Goal: Task Accomplishment & Management: Complete application form

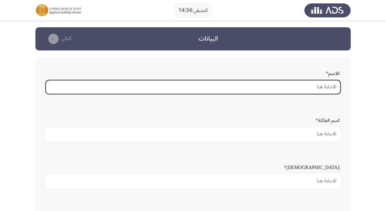
click at [233, 90] on input ":الاسم *" at bounding box center [193, 87] width 295 height 14
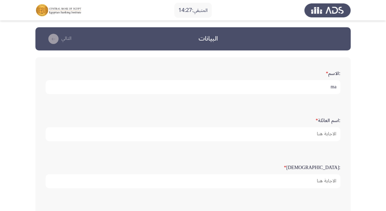
type input "m"
type input "Mahmoud Mohamed Kamel Metwally"
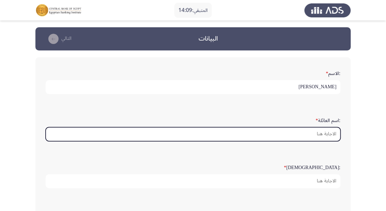
click at [292, 132] on input ":اسم العائلة *" at bounding box center [193, 134] width 295 height 14
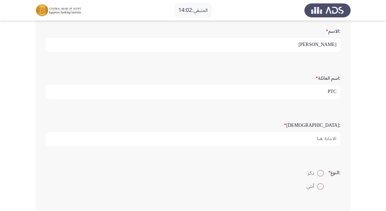
scroll to position [55, 0]
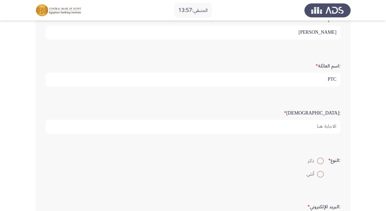
type input "PTC"
click at [319, 162] on span at bounding box center [320, 160] width 7 height 7
click at [319, 162] on input "ذكر" at bounding box center [320, 160] width 7 height 7
radio input "true"
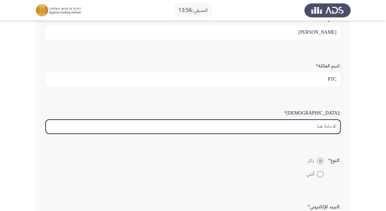
click at [324, 129] on input ":السن *" at bounding box center [193, 127] width 295 height 14
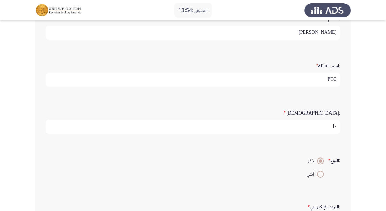
type input "1"
drag, startPoint x: 319, startPoint y: 127, endPoint x: 342, endPoint y: 125, distance: 22.9
click at [342, 125] on div ":السن * 1" at bounding box center [193, 120] width 302 height 33
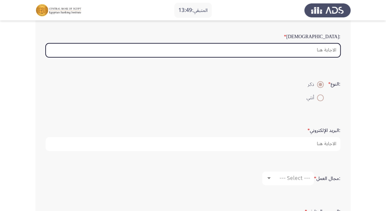
scroll to position [136, 0]
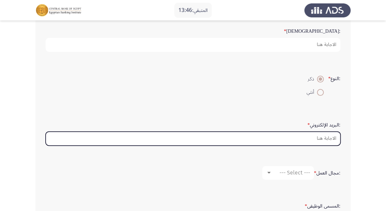
click at [316, 140] on input ":البريد الإلكتروني *" at bounding box center [193, 139] width 295 height 14
type input "m"
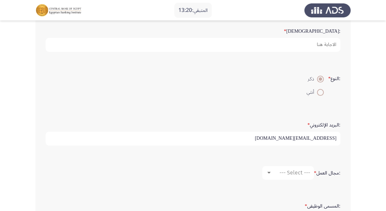
type input "mahmodkamel02@gmail.com"
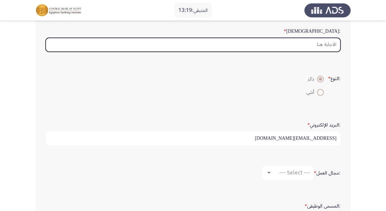
click at [319, 43] on input ":السن *" at bounding box center [193, 45] width 295 height 14
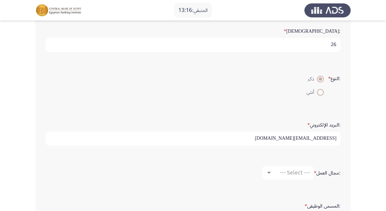
type input "26"
click at [296, 171] on span "--- Select ---" at bounding box center [295, 172] width 31 height 6
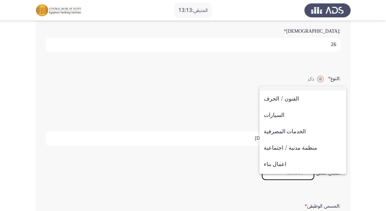
scroll to position [27, 0]
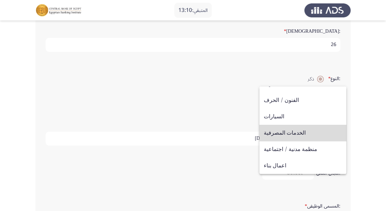
click at [307, 135] on span "الخدمات المصرفية" at bounding box center [303, 133] width 78 height 16
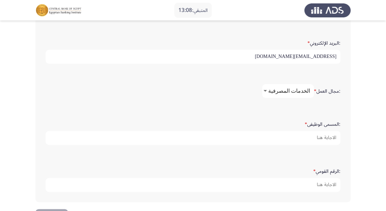
scroll to position [240, 0]
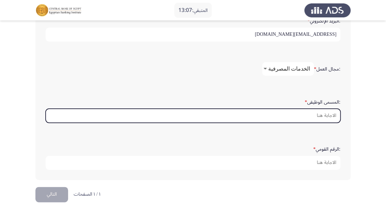
click at [331, 117] on input ":المسمى الوظيفى *" at bounding box center [193, 116] width 295 height 14
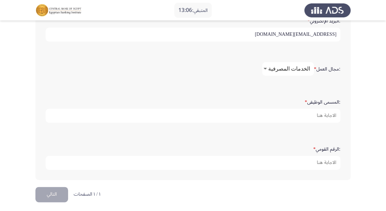
click at [291, 70] on span "الخدمات المصرفية" at bounding box center [290, 68] width 42 height 6
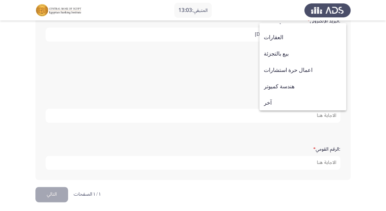
scroll to position [224, 0]
click at [375, 91] on div at bounding box center [193, 105] width 386 height 211
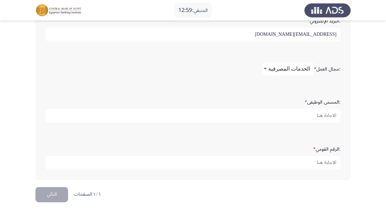
click at [286, 70] on mat-select "الخدمات المصرفية" at bounding box center [288, 69] width 52 height 14
click at [286, 68] on span "الخدمات المصرفية" at bounding box center [290, 68] width 42 height 6
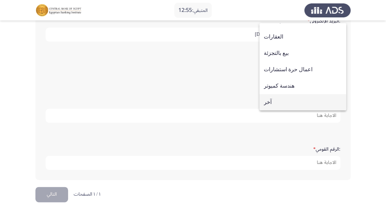
click at [288, 100] on span "آخر" at bounding box center [303, 102] width 78 height 16
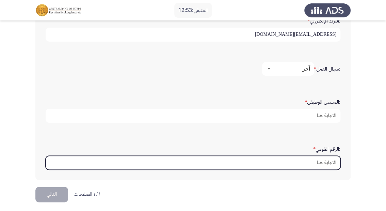
click at [321, 164] on input ":الرقم القومي *" at bounding box center [193, 163] width 295 height 14
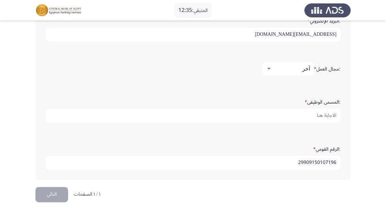
type input "29909150107196"
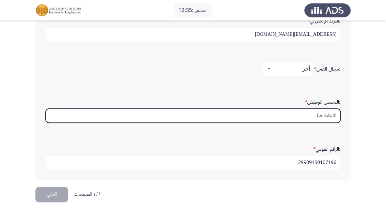
click at [297, 110] on input ":المسمى الوظيفى *" at bounding box center [193, 116] width 295 height 14
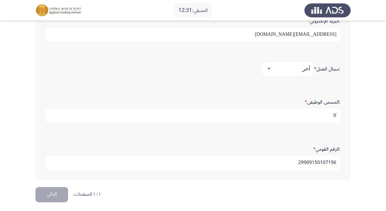
type input "f"
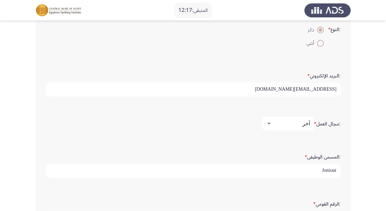
scroll to position [186, 0]
click at [332, 169] on input "Joniour" at bounding box center [193, 170] width 295 height 14
click at [324, 169] on input "Joniour" at bounding box center [193, 170] width 295 height 14
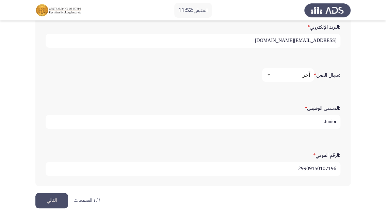
scroll to position [240, 0]
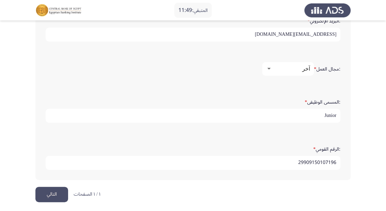
type input "Junior"
click at [44, 189] on button "التالي" at bounding box center [51, 194] width 33 height 15
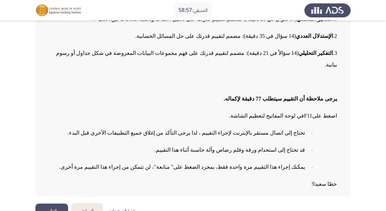
scroll to position [96, 0]
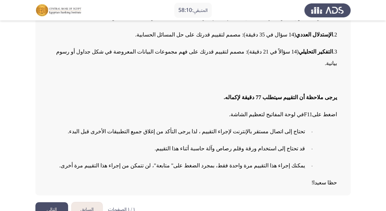
click at [52, 202] on button "التالي" at bounding box center [51, 209] width 33 height 15
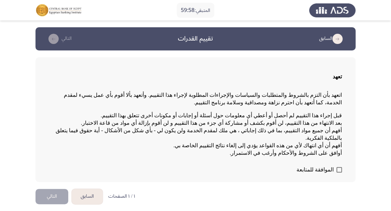
click at [331, 166] on span "الموافقة للمتابعة" at bounding box center [314, 170] width 37 height 8
click at [338, 172] on input "الموافقة للمتابعة" at bounding box center [338, 172] width 0 height 0
checkbox input "true"
click at [48, 189] on button "التالي" at bounding box center [51, 196] width 33 height 15
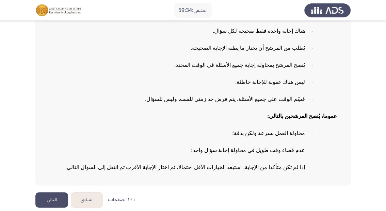
scroll to position [119, 0]
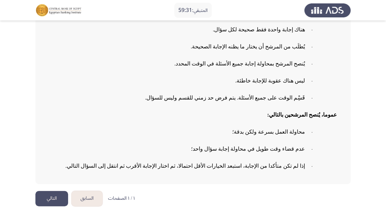
click at [55, 195] on button "التالي" at bounding box center [51, 198] width 33 height 15
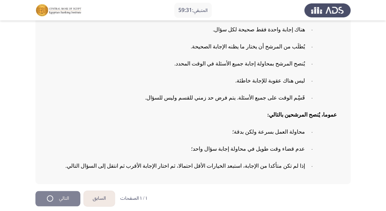
scroll to position [0, 0]
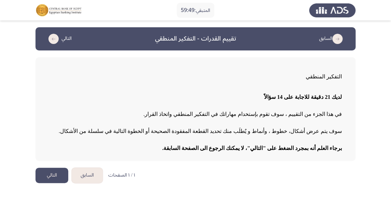
click at [52, 174] on button "التالي" at bounding box center [51, 175] width 33 height 15
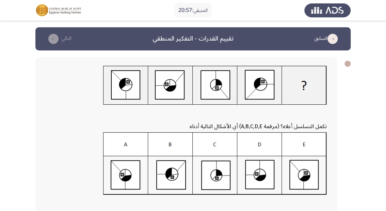
scroll to position [27, 0]
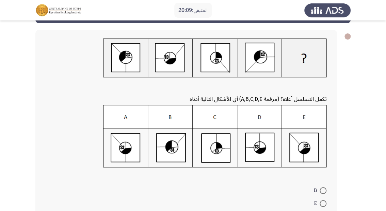
click at [133, 150] on img at bounding box center [215, 136] width 224 height 63
click at [128, 148] on img at bounding box center [215, 136] width 224 height 63
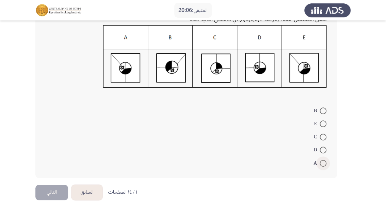
click at [326, 162] on span at bounding box center [323, 163] width 7 height 7
click at [326, 162] on input "A" at bounding box center [323, 163] width 7 height 7
radio input "true"
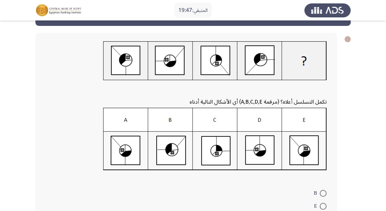
scroll to position [106, 0]
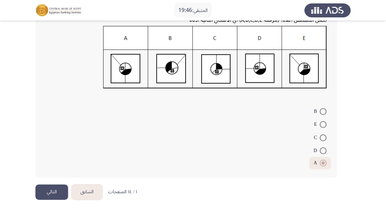
click at [59, 194] on button "التالي" at bounding box center [51, 191] width 33 height 15
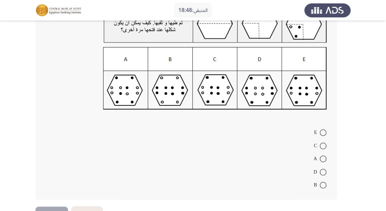
scroll to position [95, 0]
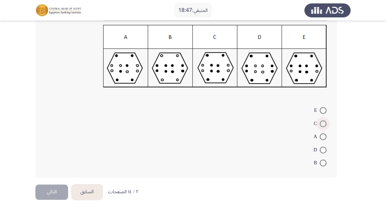
click at [323, 121] on span at bounding box center [323, 123] width 7 height 7
click at [323, 121] on input "C" at bounding box center [323, 123] width 7 height 7
radio input "true"
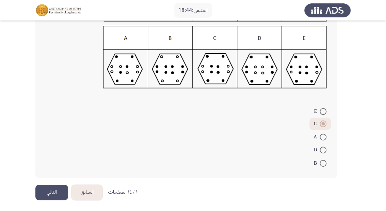
click at [54, 190] on button "التالي" at bounding box center [51, 192] width 33 height 15
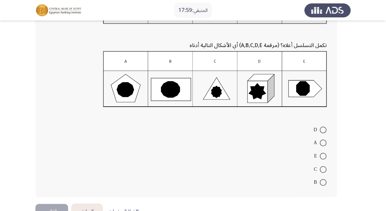
scroll to position [82, 0]
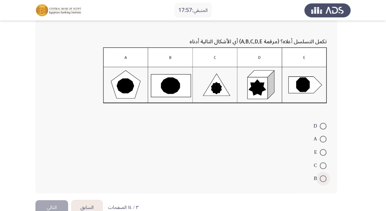
click at [322, 174] on label "B" at bounding box center [320, 178] width 13 height 8
click at [322, 175] on input "B" at bounding box center [323, 178] width 7 height 7
radio input "true"
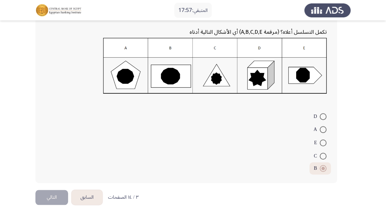
scroll to position [96, 0]
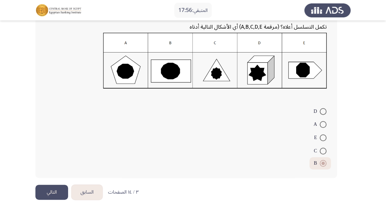
click at [50, 188] on button "التالي" at bounding box center [51, 192] width 33 height 15
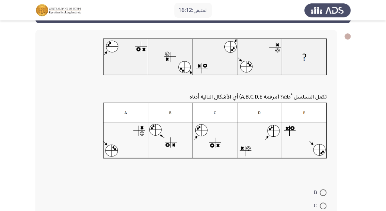
scroll to position [55, 0]
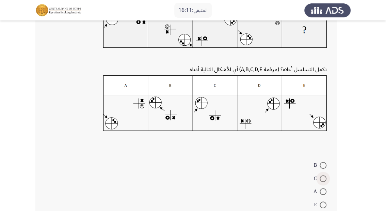
click at [317, 176] on span "C" at bounding box center [317, 178] width 6 height 8
click at [320, 176] on input "C" at bounding box center [323, 178] width 7 height 7
radio input "true"
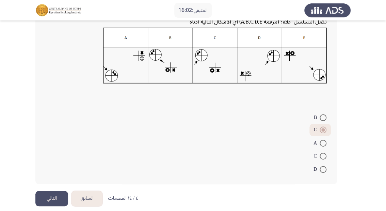
scroll to position [108, 0]
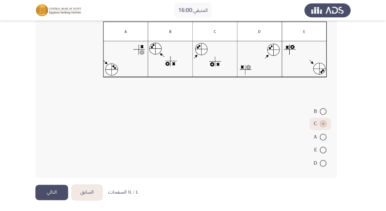
click at [54, 193] on button "التالي" at bounding box center [51, 192] width 33 height 15
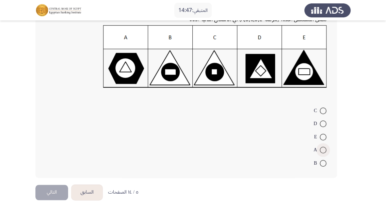
click at [323, 151] on span at bounding box center [323, 150] width 7 height 7
click at [323, 151] on input "A" at bounding box center [323, 150] width 7 height 7
radio input "true"
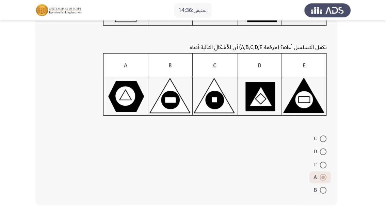
scroll to position [106, 0]
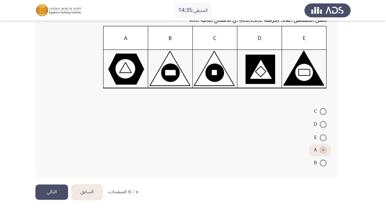
click at [55, 194] on button "التالي" at bounding box center [51, 191] width 33 height 15
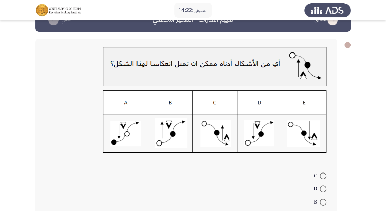
scroll to position [27, 0]
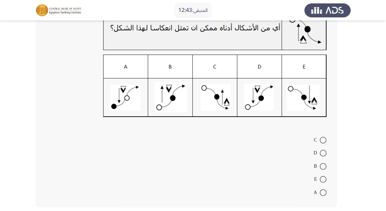
click at [325, 151] on span at bounding box center [323, 153] width 7 height 7
click at [325, 151] on input "D" at bounding box center [323, 153] width 7 height 7
radio input "true"
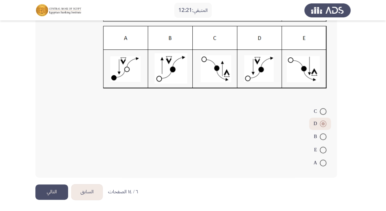
scroll to position [83, 0]
click at [59, 192] on button "التالي" at bounding box center [51, 191] width 33 height 15
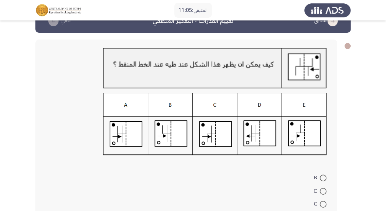
scroll to position [27, 0]
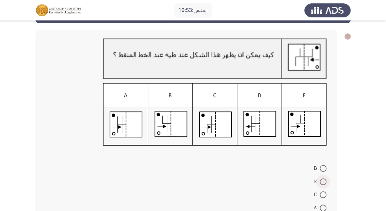
click at [324, 179] on span at bounding box center [323, 181] width 7 height 7
click at [324, 179] on input "E" at bounding box center [323, 181] width 7 height 7
radio input "true"
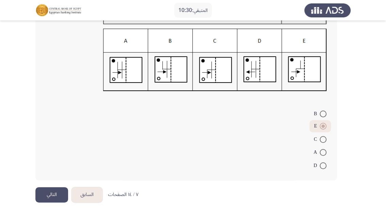
scroll to position [85, 0]
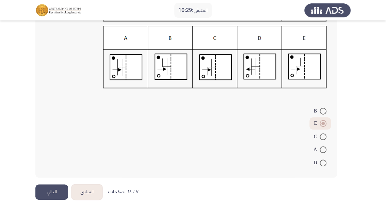
click at [45, 196] on button "التالي" at bounding box center [51, 191] width 33 height 15
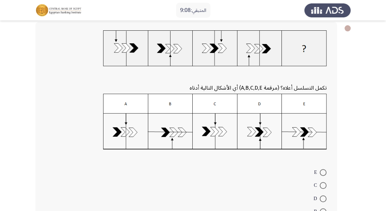
scroll to position [27, 0]
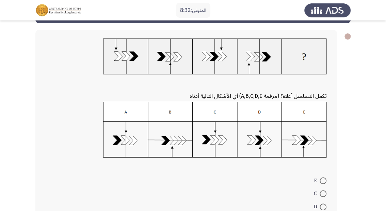
click at [324, 191] on span at bounding box center [323, 193] width 7 height 7
click at [324, 191] on input "C" at bounding box center [323, 193] width 7 height 7
radio input "true"
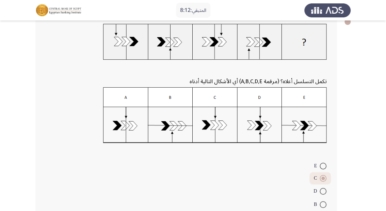
scroll to position [96, 0]
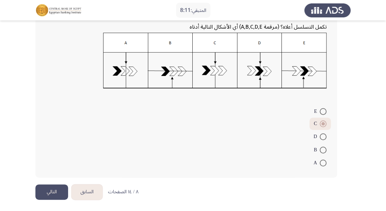
click at [56, 196] on button "التالي" at bounding box center [51, 191] width 33 height 15
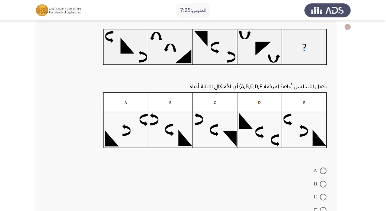
scroll to position [27, 0]
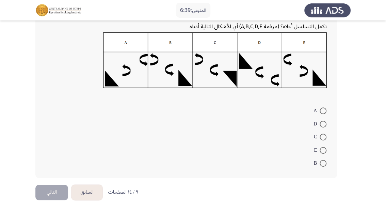
click at [320, 150] on span at bounding box center [323, 150] width 7 height 7
click at [320, 150] on input "E" at bounding box center [323, 150] width 7 height 7
radio input "true"
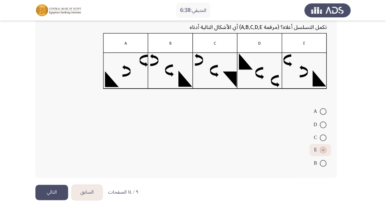
click at [52, 191] on button "التالي" at bounding box center [51, 192] width 33 height 15
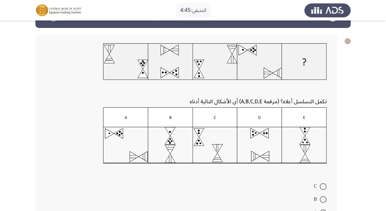
scroll to position [55, 0]
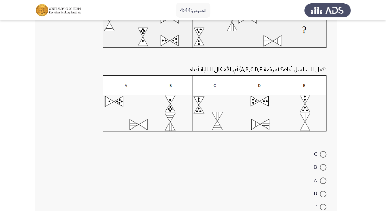
click at [325, 202] on span at bounding box center [323, 206] width 7 height 7
click at [325, 202] on input "E" at bounding box center [323, 206] width 7 height 7
radio input "true"
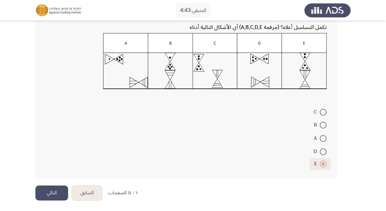
scroll to position [97, 0]
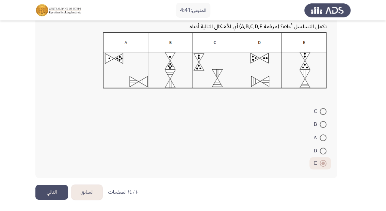
click at [48, 189] on button "التالي" at bounding box center [51, 192] width 33 height 15
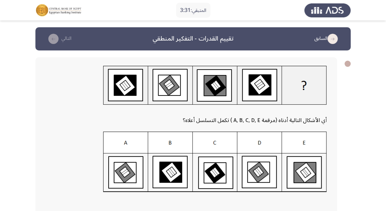
click at [256, 173] on img at bounding box center [215, 162] width 224 height 61
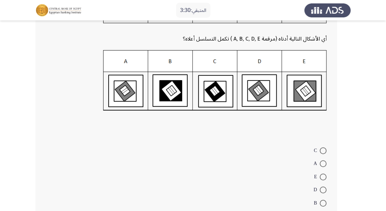
scroll to position [82, 0]
click at [323, 185] on label "D" at bounding box center [320, 189] width 13 height 8
click at [323, 186] on input "D" at bounding box center [323, 189] width 7 height 7
radio input "true"
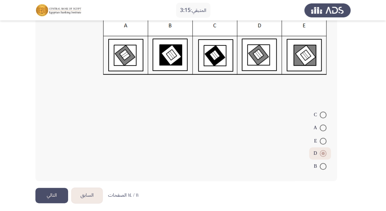
scroll to position [121, 0]
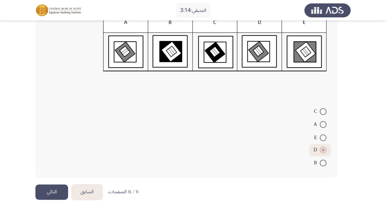
click at [46, 194] on button "التالي" at bounding box center [51, 191] width 33 height 15
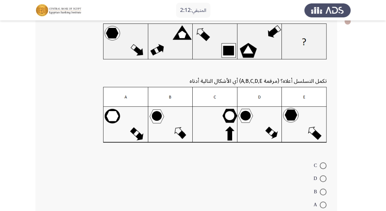
scroll to position [55, 0]
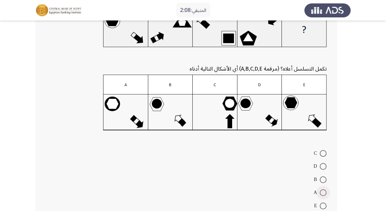
click at [324, 193] on span at bounding box center [323, 192] width 7 height 7
click at [324, 193] on input "A" at bounding box center [323, 192] width 7 height 7
radio input "true"
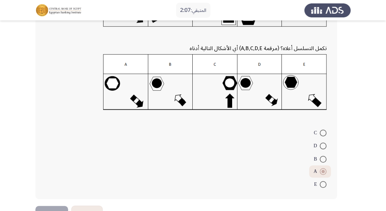
scroll to position [96, 0]
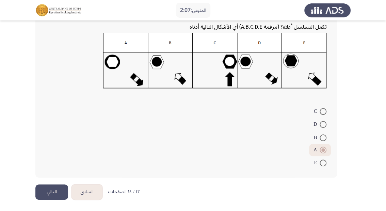
click at [49, 189] on button "التالي" at bounding box center [51, 191] width 33 height 15
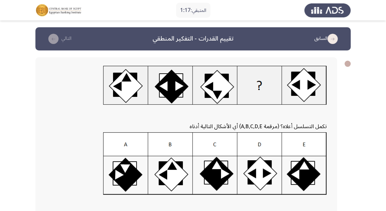
click at [218, 178] on img at bounding box center [215, 163] width 224 height 63
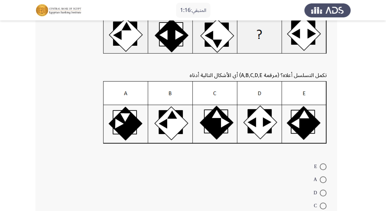
scroll to position [55, 0]
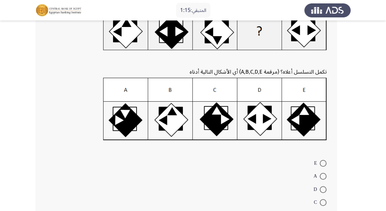
click at [323, 201] on span at bounding box center [323, 202] width 7 height 7
click at [323, 201] on input "C" at bounding box center [323, 202] width 7 height 7
radio input "true"
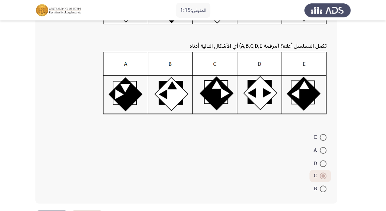
scroll to position [106, 0]
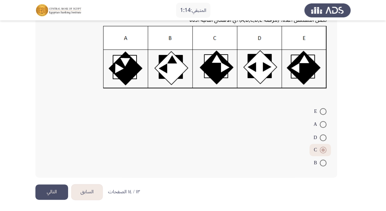
click at [45, 191] on button "التالي" at bounding box center [51, 191] width 33 height 15
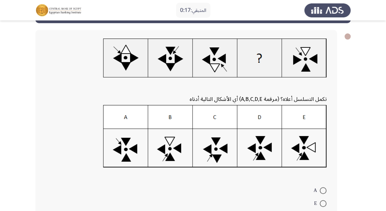
scroll to position [55, 0]
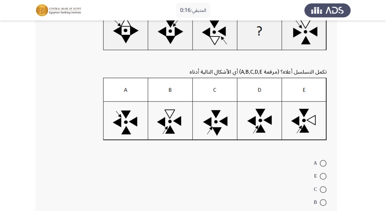
click at [326, 199] on span at bounding box center [323, 202] width 7 height 7
click at [326, 199] on input "B" at bounding box center [323, 202] width 7 height 7
radio input "true"
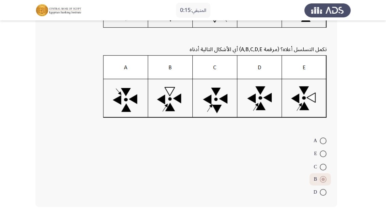
scroll to position [106, 0]
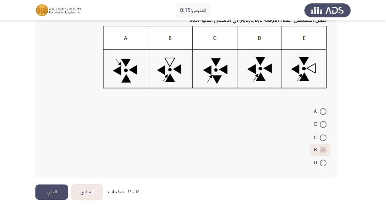
click at [53, 187] on button "التالي" at bounding box center [51, 191] width 33 height 15
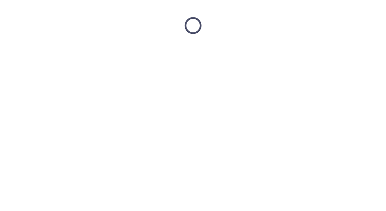
scroll to position [0, 0]
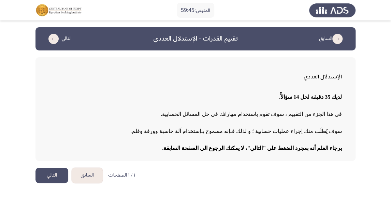
click at [51, 173] on button "التالي" at bounding box center [51, 175] width 33 height 15
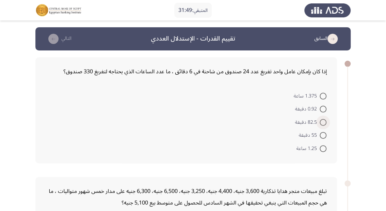
click at [321, 124] on span at bounding box center [323, 122] width 7 height 7
click at [321, 124] on input "82.5 دقيقة" at bounding box center [323, 122] width 7 height 7
radio input "true"
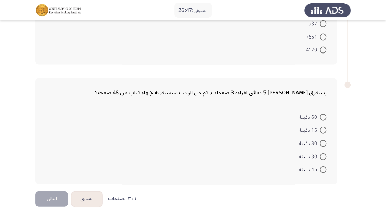
scroll to position [495, 0]
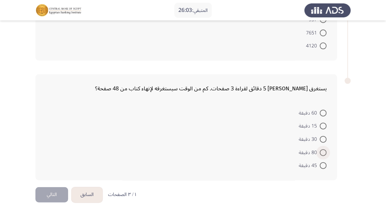
click at [324, 151] on span at bounding box center [323, 152] width 7 height 7
click at [324, 151] on input "80 دقيقة" at bounding box center [323, 152] width 7 height 7
radio input "true"
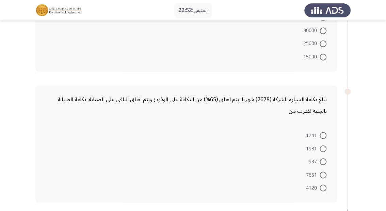
scroll to position [354, 0]
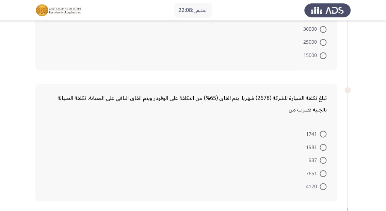
click at [323, 157] on span at bounding box center [323, 160] width 7 height 7
click at [323, 157] on input "937" at bounding box center [323, 160] width 7 height 7
radio input "true"
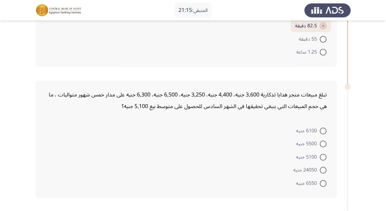
scroll to position [109, 0]
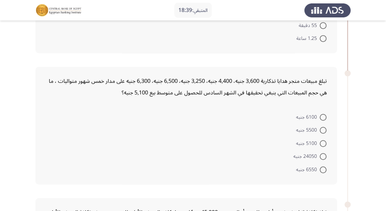
click at [322, 169] on span at bounding box center [323, 169] width 7 height 7
click at [322, 169] on input "6550 جنيه" at bounding box center [323, 169] width 7 height 7
radio input "true"
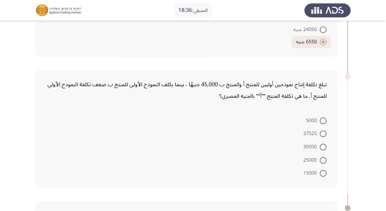
scroll to position [245, 0]
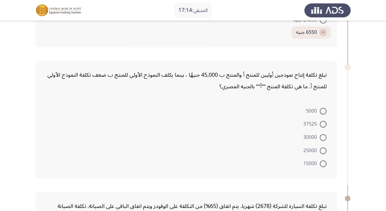
click at [326, 149] on span at bounding box center [323, 150] width 7 height 7
click at [326, 149] on input "25000" at bounding box center [323, 150] width 7 height 7
radio input "true"
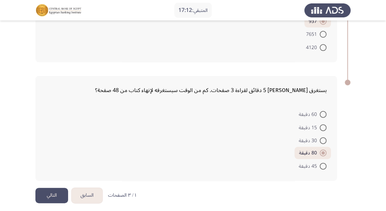
scroll to position [491, 0]
click at [57, 196] on button "التالي" at bounding box center [51, 194] width 33 height 15
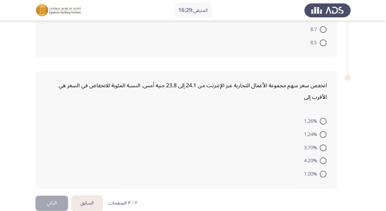
scroll to position [530, 0]
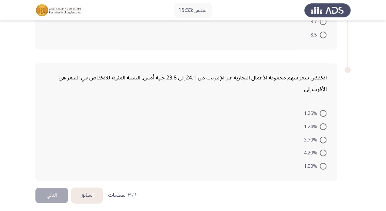
click at [325, 137] on span at bounding box center [323, 140] width 7 height 7
click at [325, 137] on input "3.70%" at bounding box center [323, 140] width 7 height 7
radio input "true"
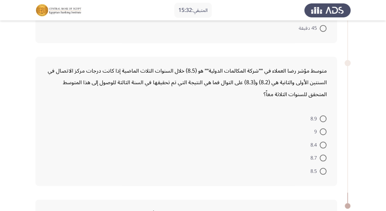
scroll to position [393, 0]
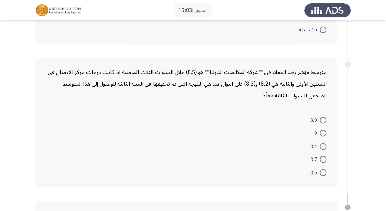
click at [318, 168] on span "8.5" at bounding box center [315, 172] width 9 height 8
click at [320, 169] on input "8.5" at bounding box center [323, 172] width 7 height 7
radio input "true"
click at [324, 156] on span at bounding box center [323, 159] width 7 height 7
click at [324, 156] on input "8.7" at bounding box center [323, 159] width 7 height 7
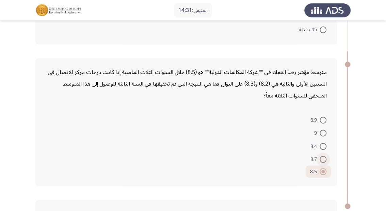
radio input "true"
click at [325, 168] on span at bounding box center [323, 171] width 7 height 7
click at [325, 168] on input "8.5" at bounding box center [323, 171] width 7 height 7
radio input "true"
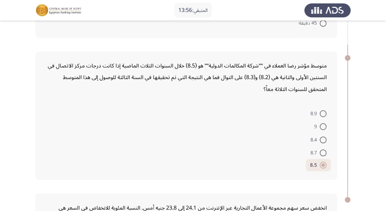
scroll to position [365, 0]
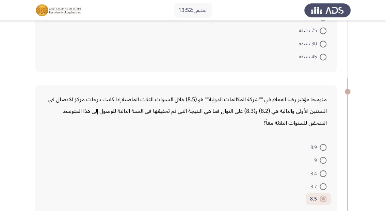
click at [326, 170] on span at bounding box center [323, 173] width 7 height 7
click at [326, 170] on input "8.4" at bounding box center [323, 173] width 7 height 7
radio input "true"
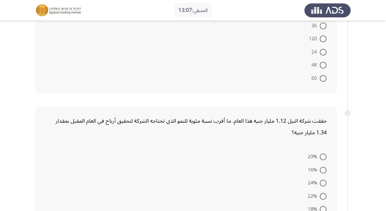
scroll to position [109, 0]
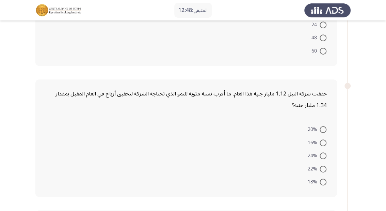
click at [322, 169] on span at bounding box center [323, 169] width 7 height 7
click at [322, 169] on input "22%" at bounding box center [323, 169] width 7 height 7
radio input "true"
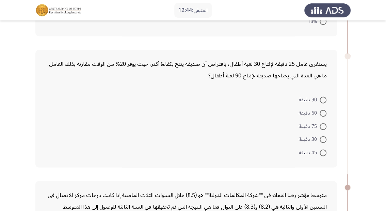
scroll to position [273, 0]
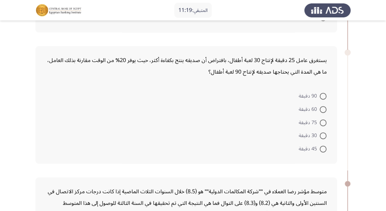
click at [322, 109] on span at bounding box center [323, 109] width 7 height 7
click at [322, 109] on input "60 دقيقة" at bounding box center [323, 109] width 7 height 7
radio input "true"
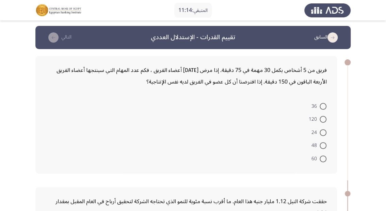
scroll to position [0, 0]
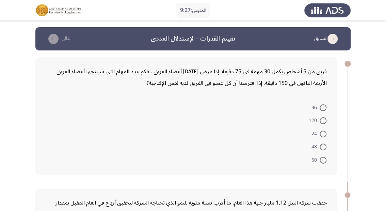
click at [320, 148] on span at bounding box center [323, 146] width 7 height 7
click at [320, 148] on input "48" at bounding box center [323, 146] width 7 height 7
radio input "true"
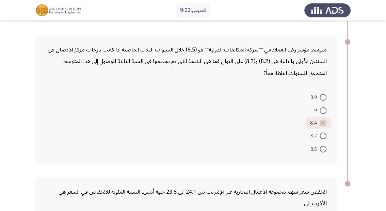
scroll to position [518, 0]
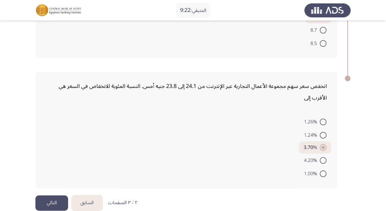
click at [57, 201] on button "التالي" at bounding box center [51, 202] width 33 height 15
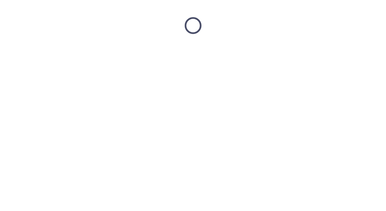
scroll to position [0, 0]
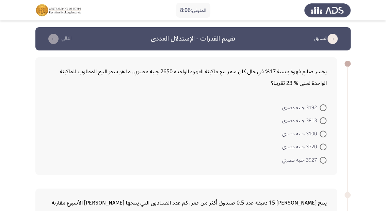
click at [324, 109] on span at bounding box center [323, 107] width 7 height 7
click at [324, 109] on input "3192 جنيه مصري" at bounding box center [323, 107] width 7 height 7
radio input "true"
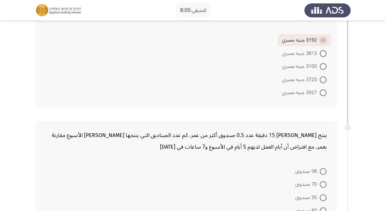
scroll to position [109, 0]
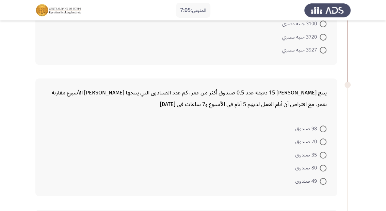
click at [322, 154] on span at bounding box center [323, 155] width 7 height 7
click at [322, 154] on input "35 صندوق" at bounding box center [323, 155] width 7 height 7
radio input "true"
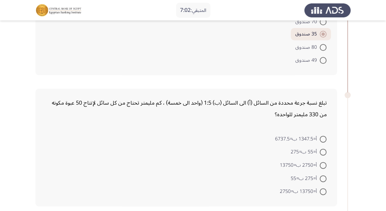
scroll to position [273, 0]
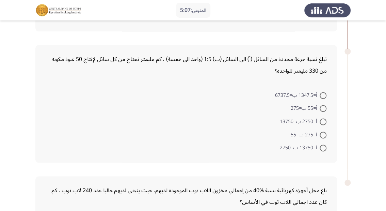
click at [323, 122] on span at bounding box center [323, 121] width 7 height 7
click at [323, 122] on input "أ=2750 ب=13750" at bounding box center [323, 121] width 7 height 7
radio input "true"
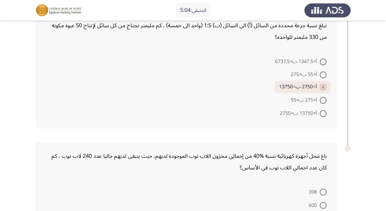
scroll to position [327, 0]
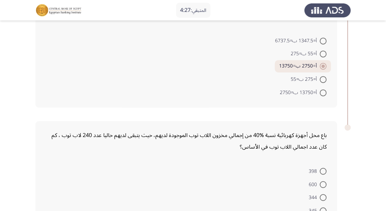
click at [321, 177] on mat-radio-button "600" at bounding box center [318, 183] width 27 height 13
click at [323, 181] on span at bounding box center [323, 184] width 7 height 7
click at [323, 181] on input "600" at bounding box center [323, 184] width 7 height 7
radio input "true"
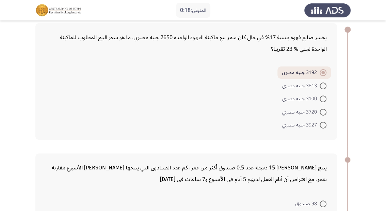
scroll to position [27, 0]
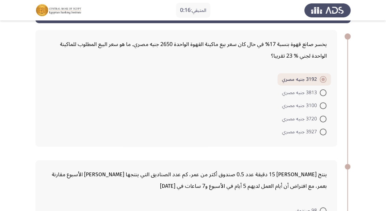
drag, startPoint x: 325, startPoint y: 94, endPoint x: 325, endPoint y: 100, distance: 5.1
click at [325, 94] on span at bounding box center [323, 92] width 7 height 7
click at [325, 94] on input "3813 جنيه مصري" at bounding box center [323, 92] width 7 height 7
radio input "true"
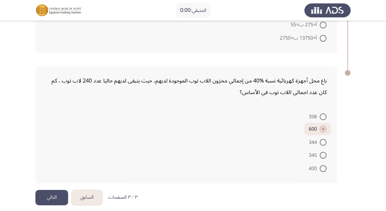
scroll to position [385, 0]
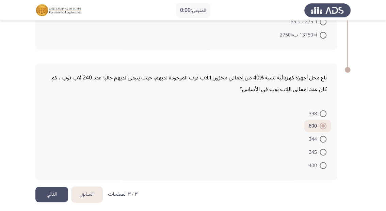
click at [52, 191] on button "التالي" at bounding box center [51, 194] width 33 height 15
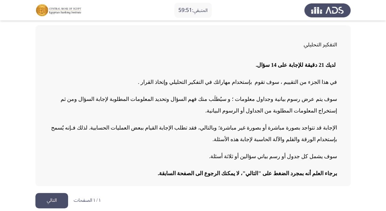
scroll to position [35, 0]
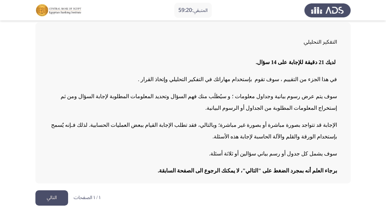
click at [56, 197] on button "التالي" at bounding box center [51, 197] width 33 height 15
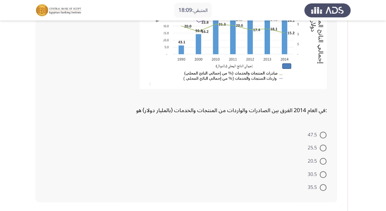
scroll to position [109, 0]
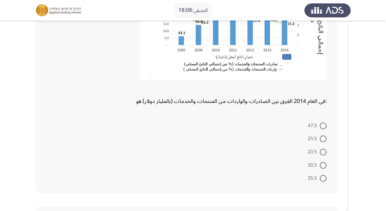
click at [324, 140] on span at bounding box center [323, 138] width 7 height 7
click at [324, 140] on input "25.5" at bounding box center [323, 138] width 7 height 7
radio input "true"
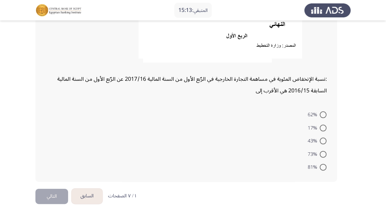
scroll to position [460, 0]
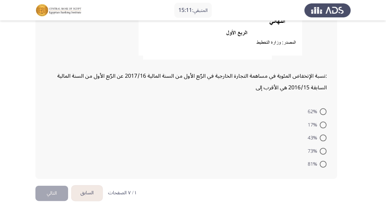
click at [324, 162] on span at bounding box center [323, 164] width 7 height 7
click at [324, 162] on input "81%" at bounding box center [323, 164] width 7 height 7
radio input "true"
click at [50, 195] on button "التالي" at bounding box center [51, 192] width 33 height 15
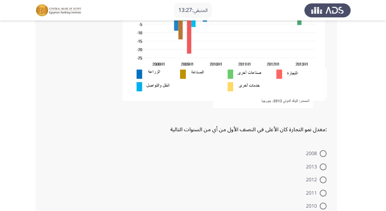
scroll to position [409, 0]
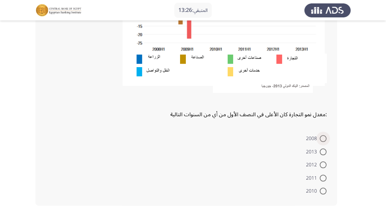
click at [323, 136] on span at bounding box center [323, 138] width 7 height 7
click at [323, 136] on input "2008" at bounding box center [323, 138] width 7 height 7
radio input "true"
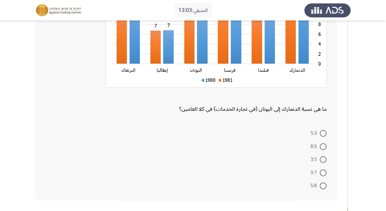
scroll to position [136, 0]
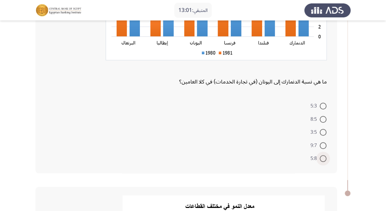
click at [323, 158] on span at bounding box center [323, 158] width 7 height 7
click at [323, 158] on input "5:8" at bounding box center [323, 158] width 7 height 7
radio input "true"
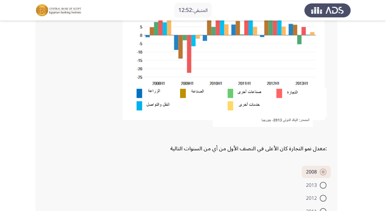
scroll to position [435, 0]
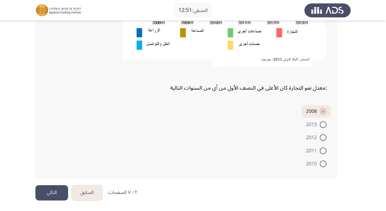
click at [54, 189] on button "التالي" at bounding box center [51, 192] width 33 height 15
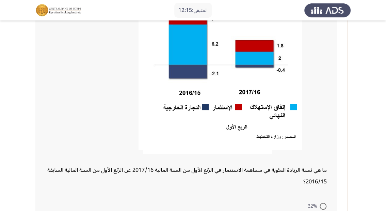
scroll to position [109, 0]
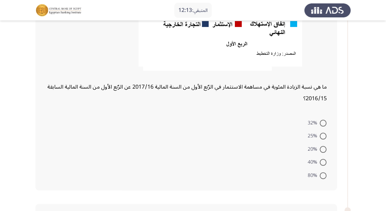
click at [320, 173] on span at bounding box center [323, 175] width 7 height 7
click at [320, 173] on input "80%" at bounding box center [323, 175] width 7 height 7
radio input "true"
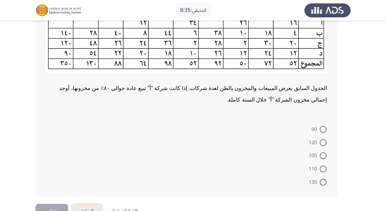
scroll to position [398, 0]
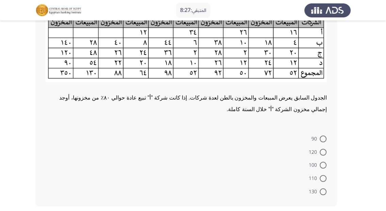
click at [324, 188] on span at bounding box center [323, 191] width 7 height 7
click at [324, 188] on input "130" at bounding box center [323, 191] width 7 height 7
radio input "true"
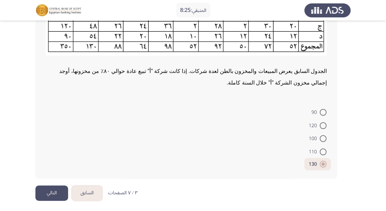
click at [58, 192] on button "التالي" at bounding box center [51, 192] width 33 height 15
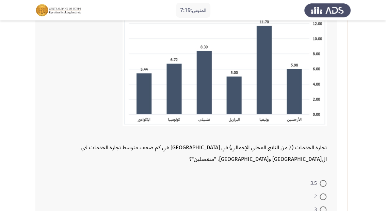
scroll to position [136, 0]
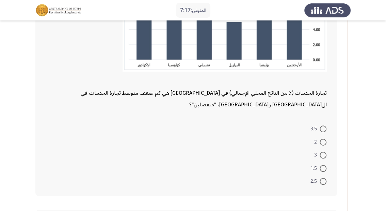
click at [326, 165] on span at bounding box center [323, 168] width 7 height 7
click at [326, 165] on input "1.5" at bounding box center [323, 168] width 7 height 7
radio input "true"
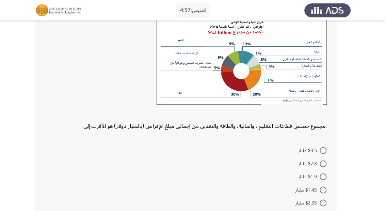
scroll to position [309, 0]
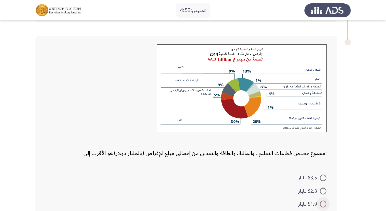
click at [321, 200] on span at bounding box center [323, 203] width 7 height 7
click at [321, 200] on input "$1.9 مليار" at bounding box center [323, 203] width 7 height 7
radio input "true"
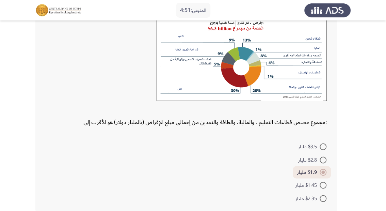
scroll to position [363, 0]
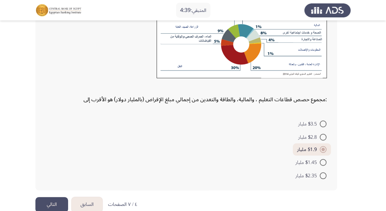
click at [325, 159] on span at bounding box center [323, 162] width 7 height 7
click at [325, 159] on input "$1.45 مليار" at bounding box center [323, 162] width 7 height 7
radio input "true"
click at [61, 197] on button "التالي" at bounding box center [51, 204] width 33 height 15
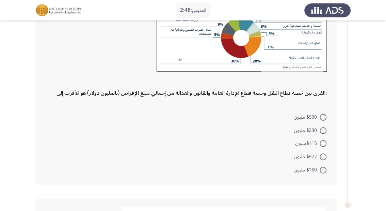
scroll to position [55, 0]
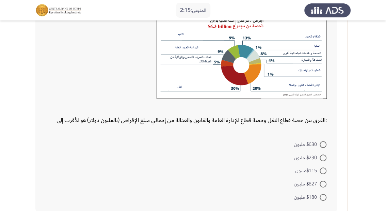
click at [323, 147] on span at bounding box center [323, 144] width 7 height 7
click at [323, 147] on input "$630 مليون" at bounding box center [323, 144] width 7 height 7
radio input "true"
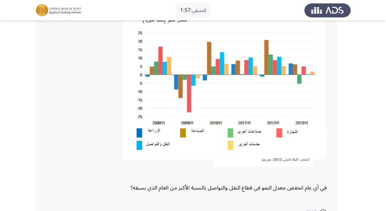
scroll to position [283, 0]
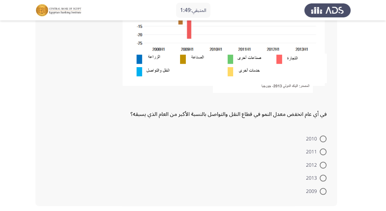
click at [322, 177] on span at bounding box center [323, 177] width 7 height 7
click at [322, 177] on input "2013" at bounding box center [323, 177] width 7 height 7
radio input "true"
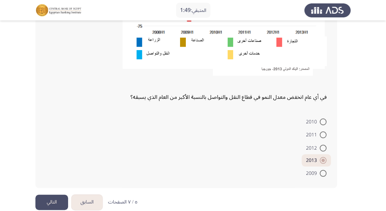
scroll to position [391, 0]
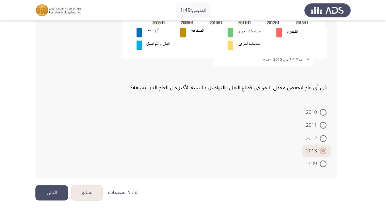
click at [43, 194] on button "التالي" at bounding box center [51, 192] width 33 height 15
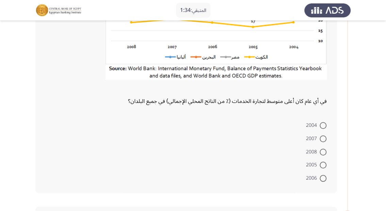
scroll to position [136, 0]
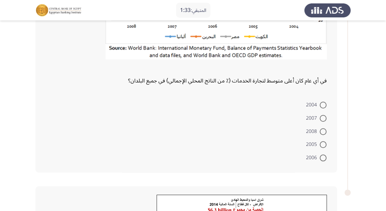
click at [321, 119] on span at bounding box center [323, 118] width 7 height 7
click at [321, 119] on input "2007" at bounding box center [323, 118] width 7 height 7
radio input "true"
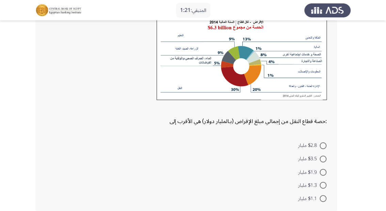
scroll to position [327, 0]
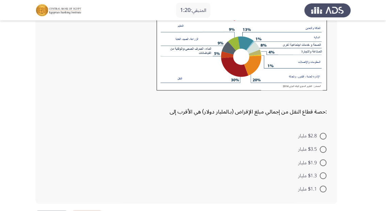
click at [324, 162] on span at bounding box center [323, 162] width 7 height 7
click at [324, 162] on input "$1.9 مليار" at bounding box center [323, 162] width 7 height 7
radio input "true"
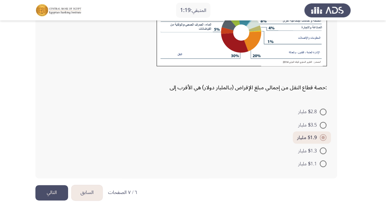
click at [50, 191] on button "التالي" at bounding box center [51, 192] width 33 height 15
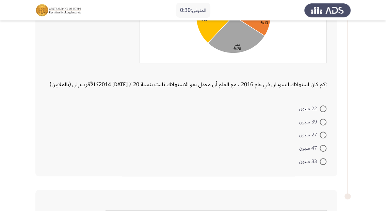
scroll to position [109, 0]
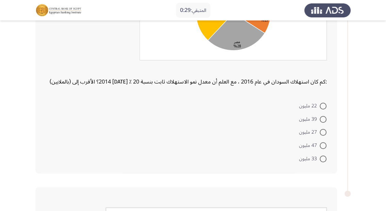
click at [323, 122] on label "39 مليون" at bounding box center [313, 119] width 27 height 8
click at [323, 122] on input "39 مليون" at bounding box center [323, 119] width 7 height 7
radio input "true"
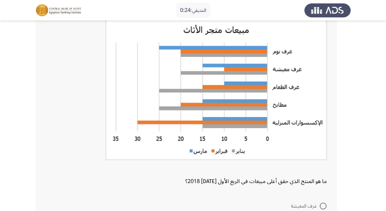
scroll to position [308, 0]
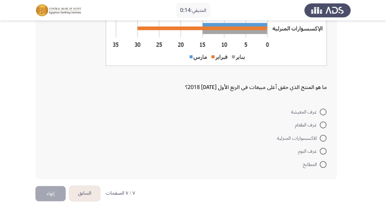
click at [320, 136] on span at bounding box center [323, 138] width 7 height 7
click at [320, 136] on input "الاكسسوارات المنزلية" at bounding box center [323, 138] width 7 height 7
radio input "true"
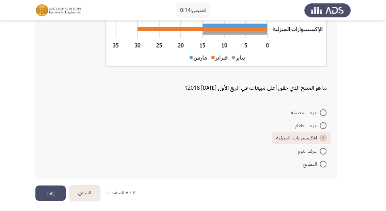
click at [56, 190] on button "إنهاء" at bounding box center [50, 192] width 30 height 15
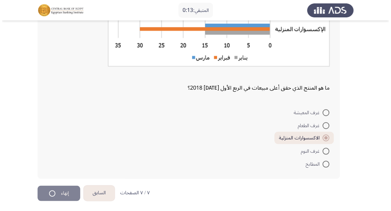
scroll to position [0, 0]
